Goal: Find specific page/section: Find specific page/section

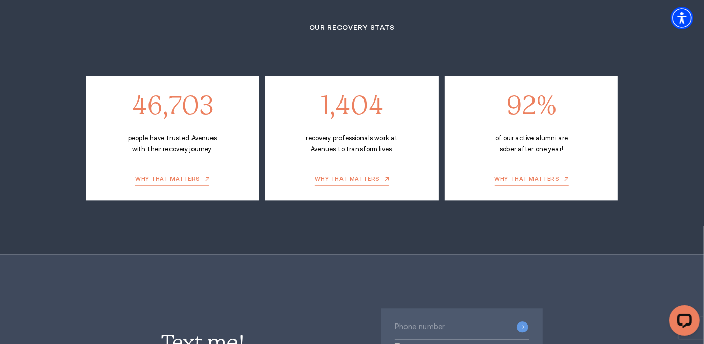
scroll to position [1597, 0]
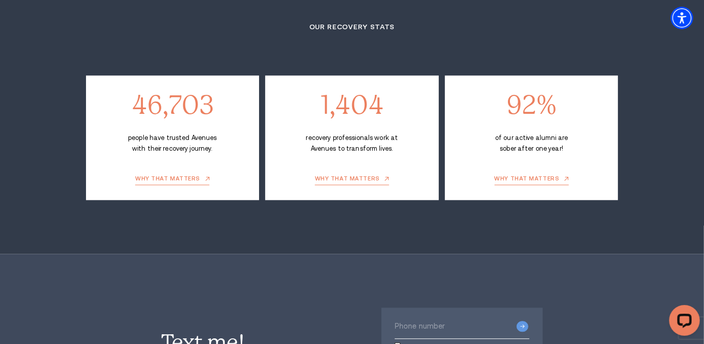
click at [112, 214] on section "Our recovery stats 46,703 people have trusted Avenues with their recovery journ…" at bounding box center [352, 101] width 704 height 303
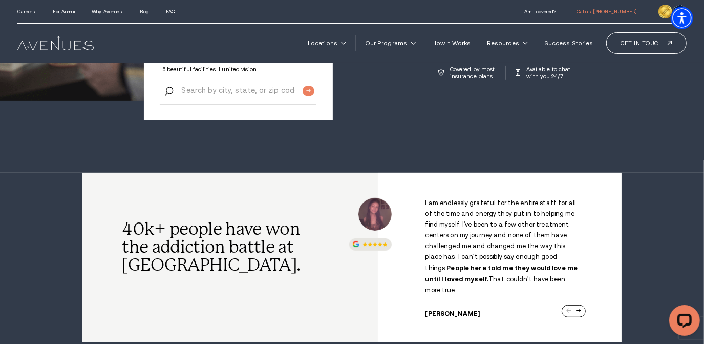
scroll to position [0, 0]
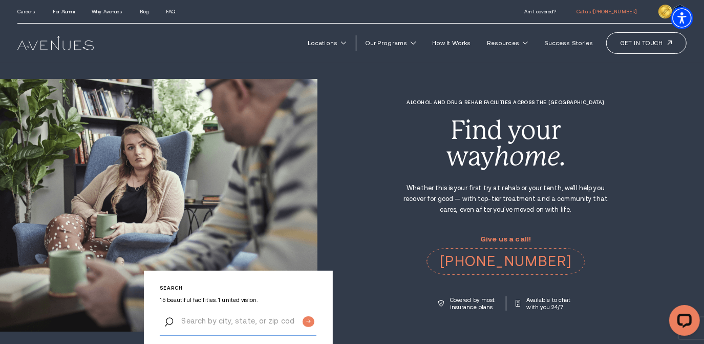
click at [218, 319] on input "Search by city, state, or zip code" at bounding box center [238, 321] width 157 height 29
type input "08204"
click at [307, 319] on input "Submit button" at bounding box center [309, 321] width 12 height 11
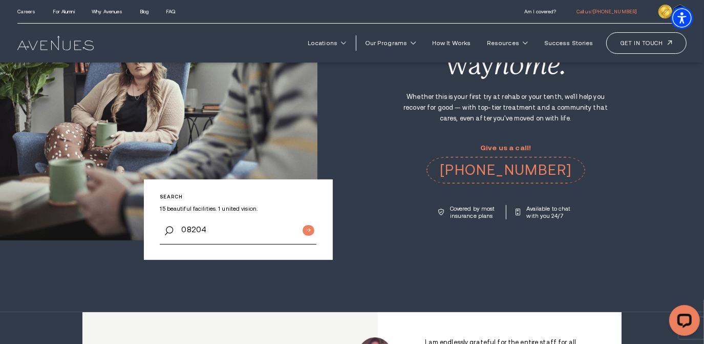
scroll to position [91, 0]
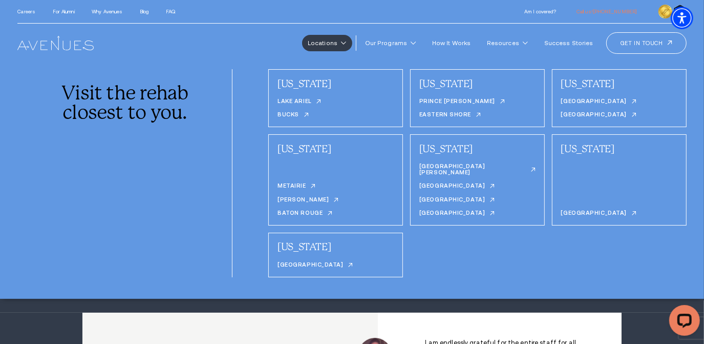
click at [352, 46] on link "Locations" at bounding box center [327, 43] width 50 height 16
